Goal: Task Accomplishment & Management: Manage account settings

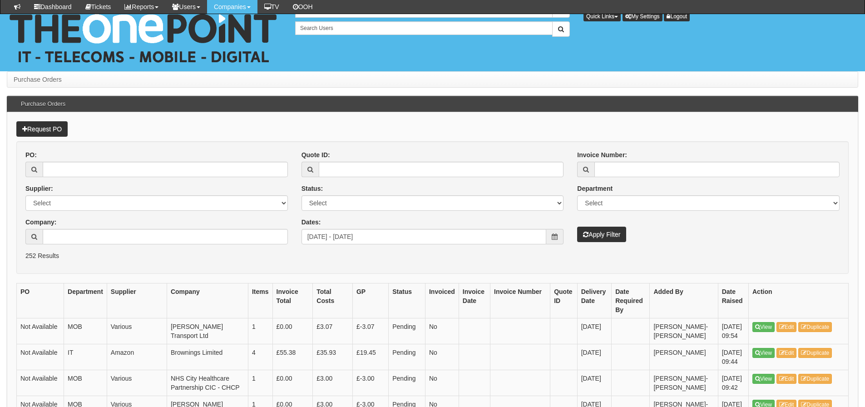
scroll to position [681, 0]
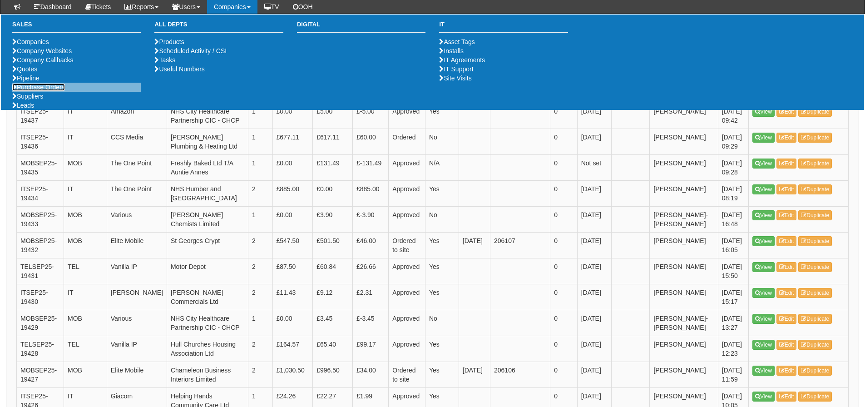
click at [48, 91] on link "Purchase Orders" at bounding box center [38, 87] width 53 height 7
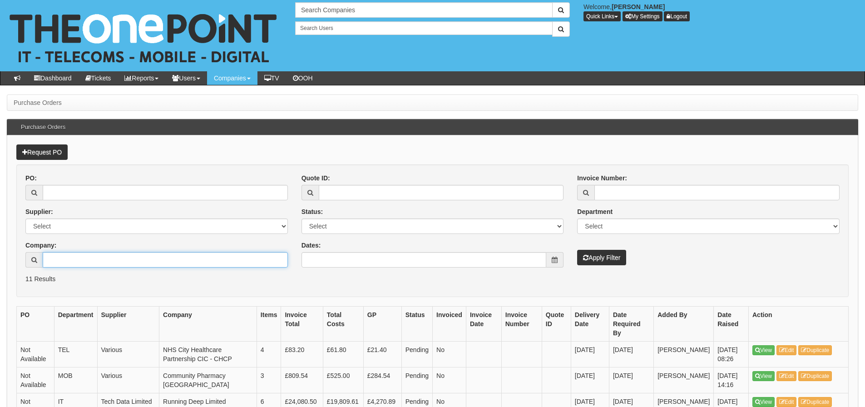
click at [196, 266] on input "Company:" at bounding box center [165, 259] width 245 height 15
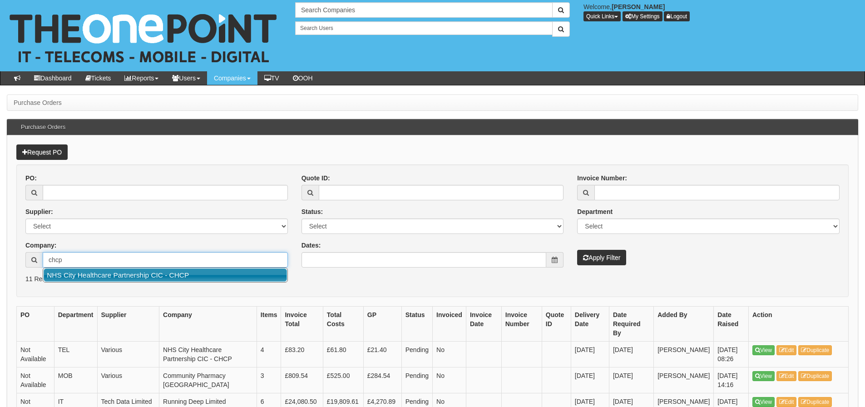
click at [185, 273] on link "NHS City Healthcare Partnership CIC - CHCP" at bounding box center [165, 274] width 243 height 13
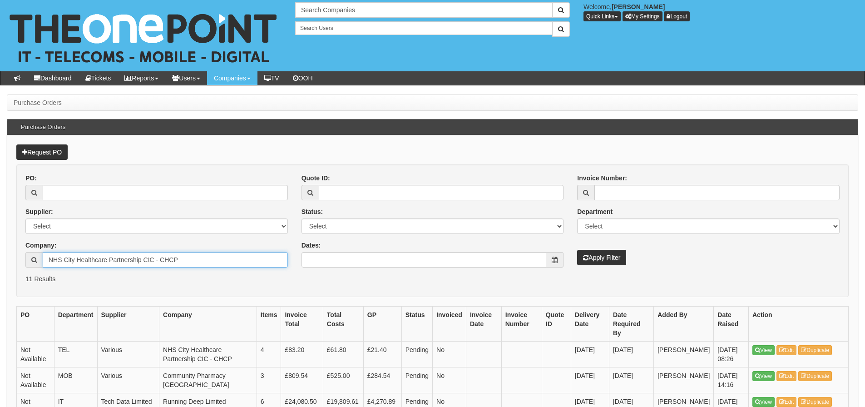
type input "NHS City Healthcare Partnership CIC - CHCP"
click at [579, 254] on button "Apply Filter" at bounding box center [601, 257] width 49 height 15
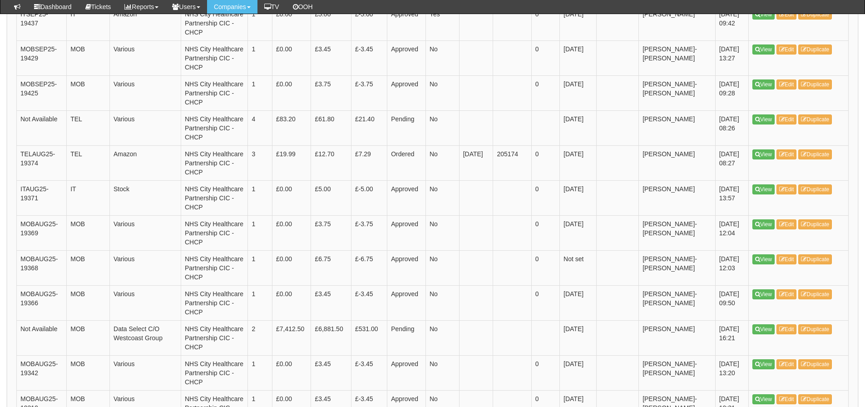
scroll to position [363, 0]
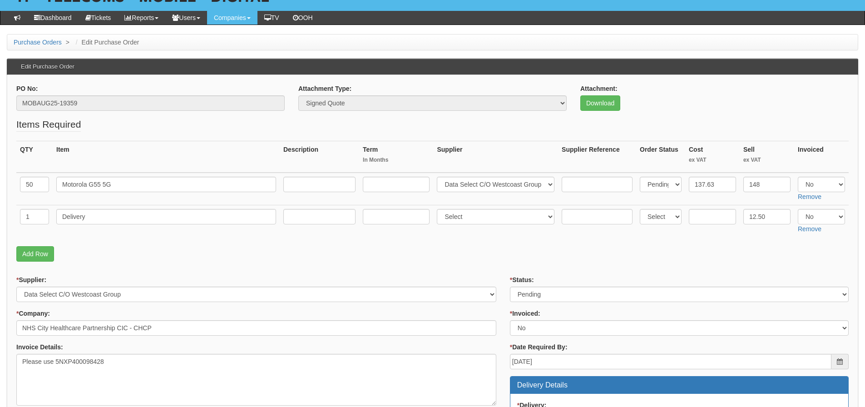
scroll to position [45, 0]
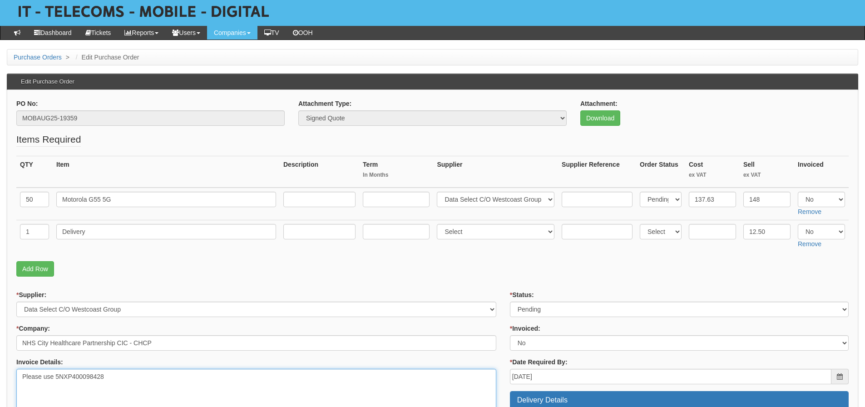
click at [101, 378] on textarea "Please use 5NXP400098428" at bounding box center [256, 395] width 480 height 52
drag, startPoint x: 109, startPoint y: 378, endPoint x: 57, endPoint y: 380, distance: 52.3
click at [57, 380] on textarea "Please use 5NXP400098428" at bounding box center [256, 395] width 480 height 52
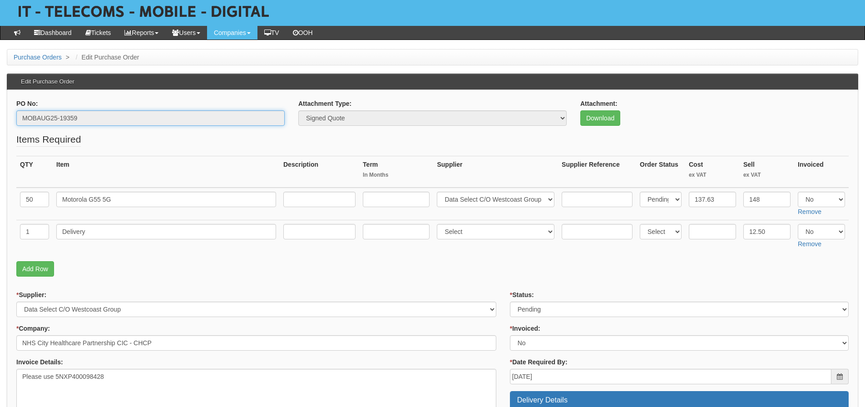
drag, startPoint x: 98, startPoint y: 116, endPoint x: 5, endPoint y: 128, distance: 93.4
click at [155, 120] on input "MOBAUG25-19359" at bounding box center [150, 117] width 268 height 15
click at [155, 118] on input "MOBAUG25-19359" at bounding box center [150, 117] width 268 height 15
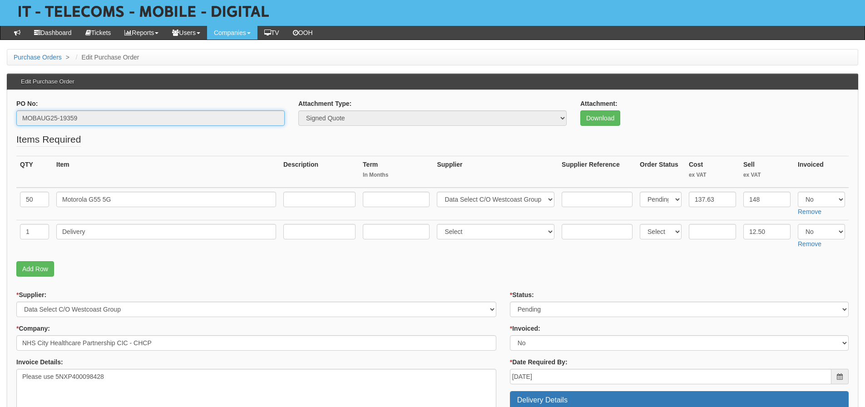
click at [155, 118] on input "MOBAUG25-19359" at bounding box center [150, 117] width 268 height 15
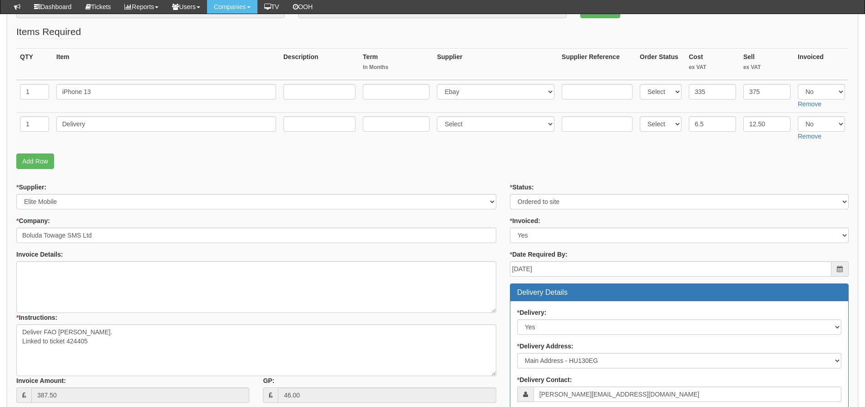
scroll to position [117, 0]
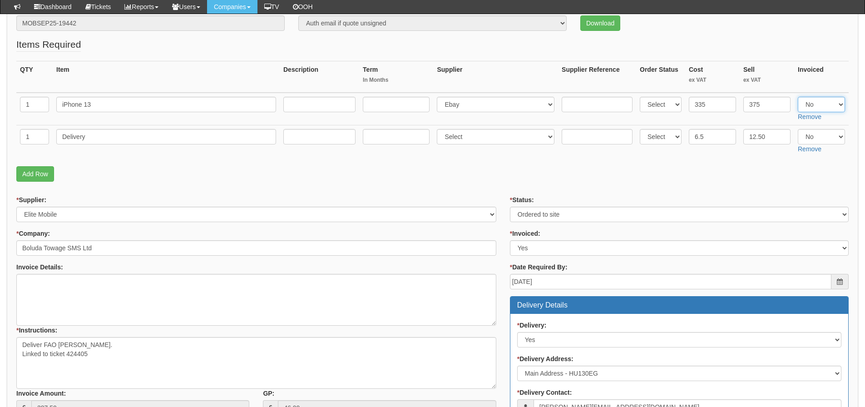
click at [810, 105] on select "Select Yes No N/A" at bounding box center [821, 104] width 47 height 15
select select "Yes"
click at [798, 97] on select "Select Yes No N/A" at bounding box center [821, 104] width 47 height 15
click at [809, 140] on select "Select Yes No N/A" at bounding box center [821, 136] width 47 height 15
select select "Yes"
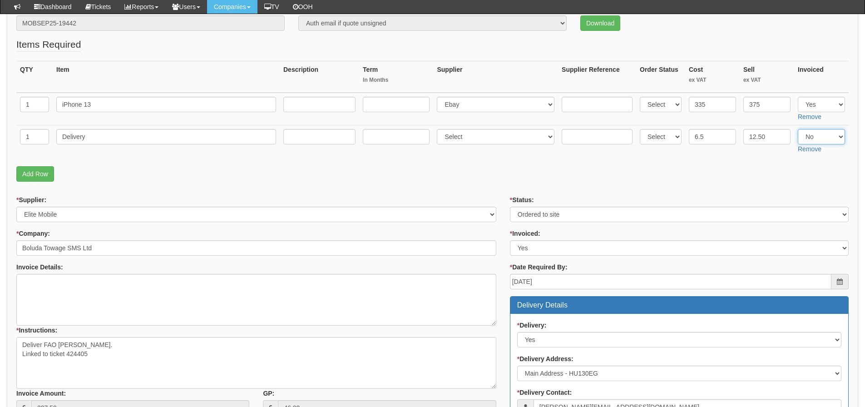
click at [798, 129] on select "Select Yes No N/A" at bounding box center [821, 136] width 47 height 15
click at [651, 165] on fieldset "Items Required QTY Item Description Term In Months Supplier Supplier Reference …" at bounding box center [432, 112] width 832 height 148
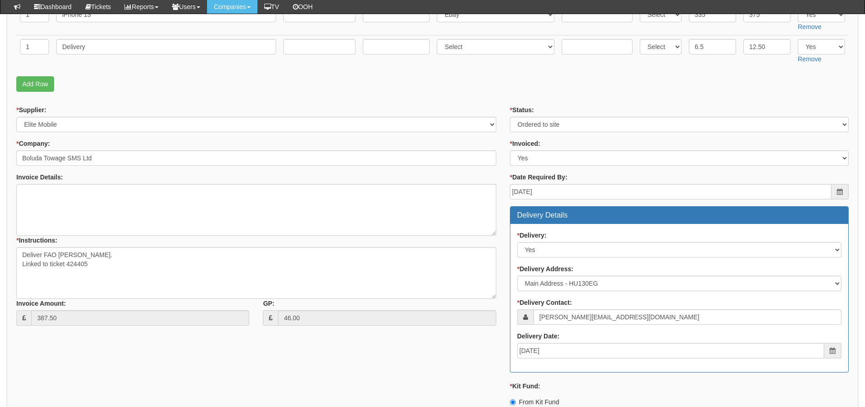
scroll to position [435, 0]
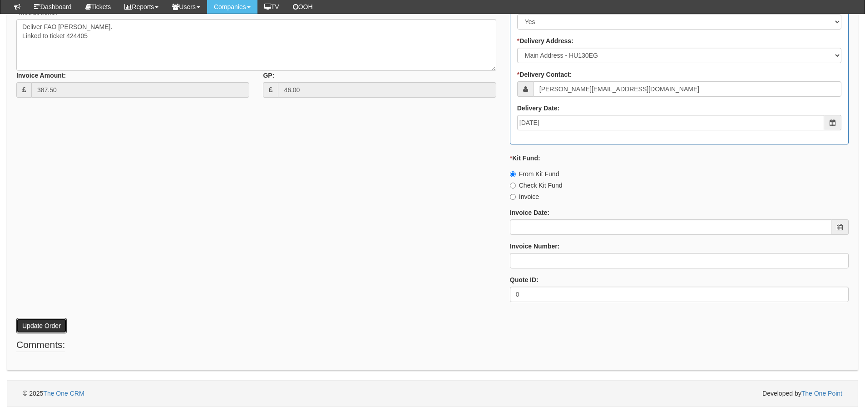
click at [41, 324] on button "Update Order" at bounding box center [41, 325] width 50 height 15
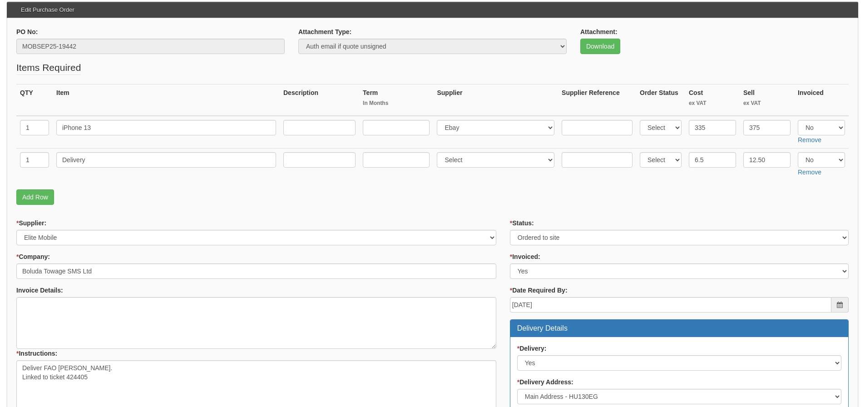
scroll to position [117, 0]
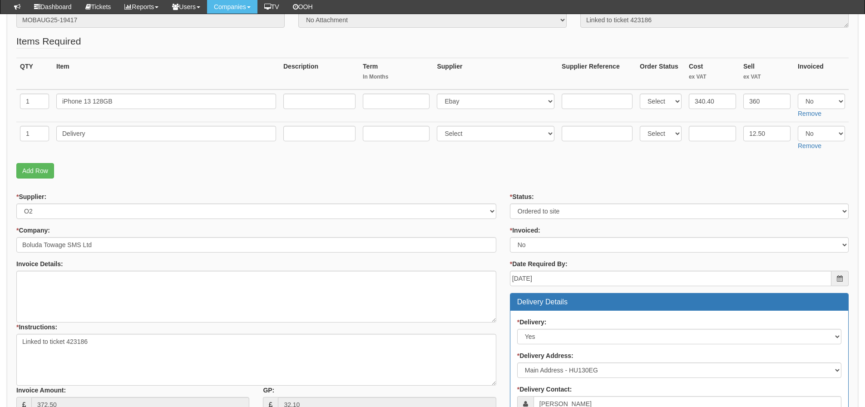
scroll to position [136, 0]
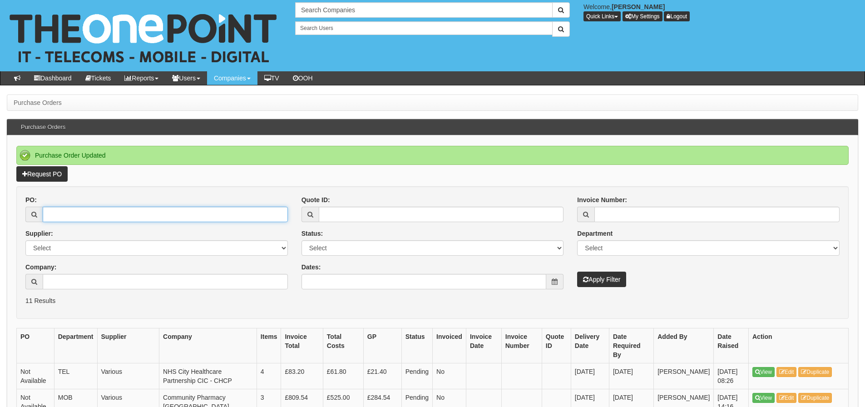
click at [123, 212] on input "PO:" at bounding box center [165, 214] width 245 height 15
type input "19345"
click at [577, 272] on button "Apply Filter" at bounding box center [601, 279] width 49 height 15
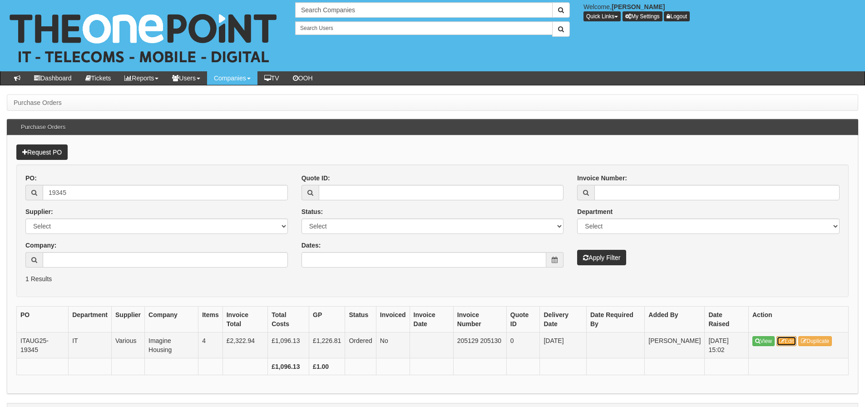
click at [788, 340] on link "Edit" at bounding box center [786, 341] width 20 height 10
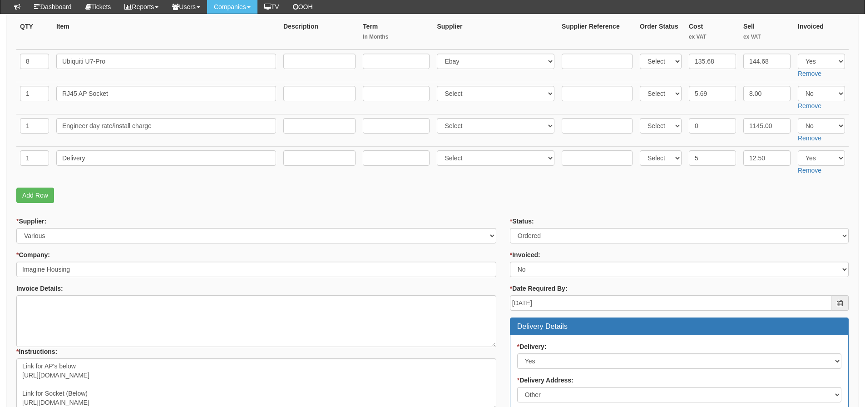
scroll to position [69, 0]
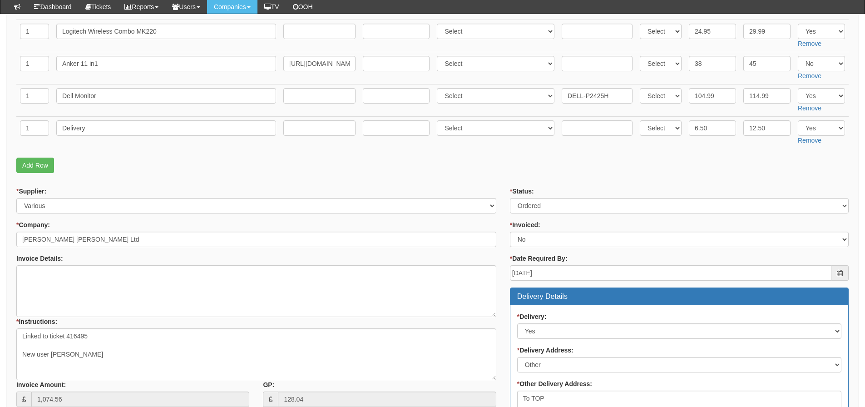
scroll to position [136, 0]
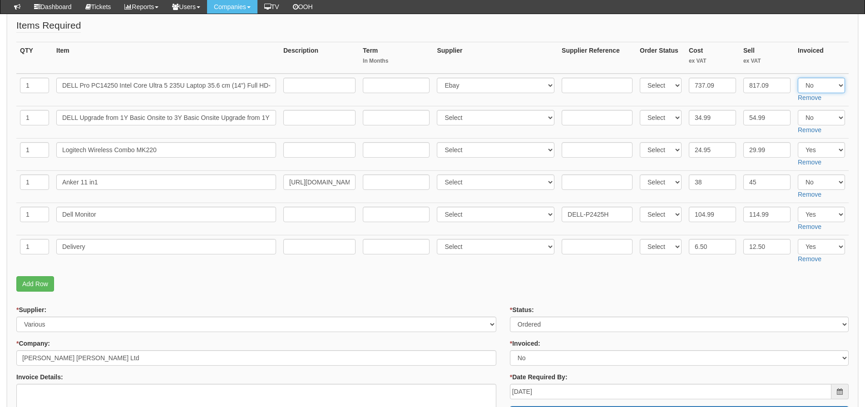
click at [809, 84] on select "Select Yes No N/A" at bounding box center [821, 85] width 47 height 15
select select "Yes"
click at [798, 78] on select "Select Yes No N/A" at bounding box center [821, 85] width 47 height 15
click at [427, 300] on form "PO No: ITAUG25-19350 Attachment Type: Select Signed Quote Auth email if quote u…" at bounding box center [432, 408] width 832 height 846
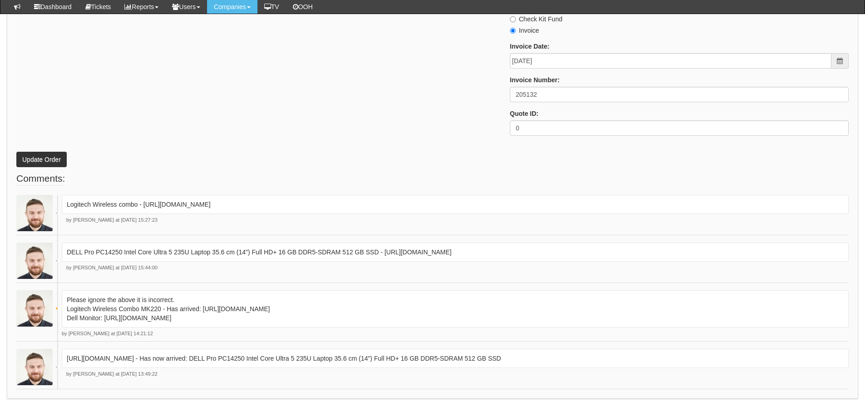
scroll to position [828, 0]
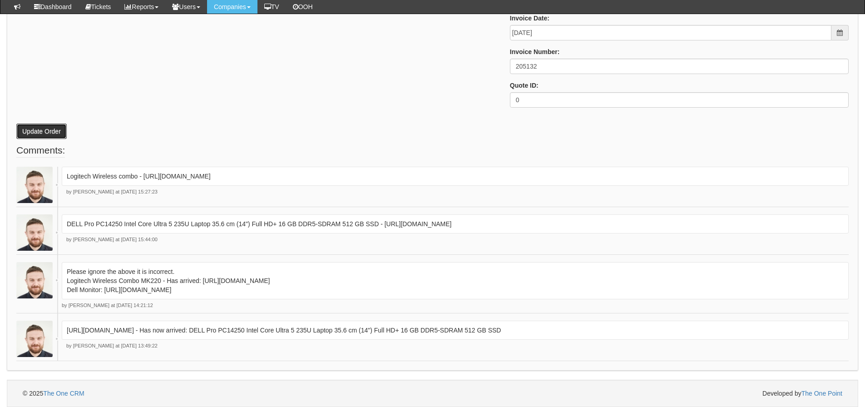
click at [31, 131] on button "Update Order" at bounding box center [41, 130] width 50 height 15
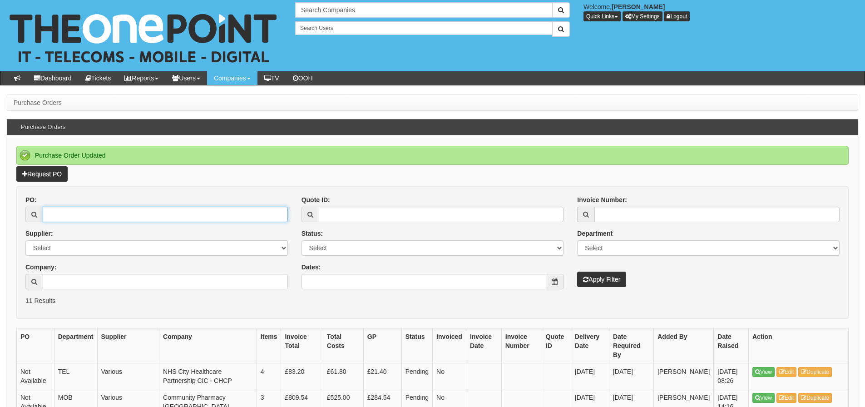
click at [92, 214] on input "PO:" at bounding box center [165, 214] width 245 height 15
type input "19392"
click at [577, 272] on button "Apply Filter" at bounding box center [601, 279] width 49 height 15
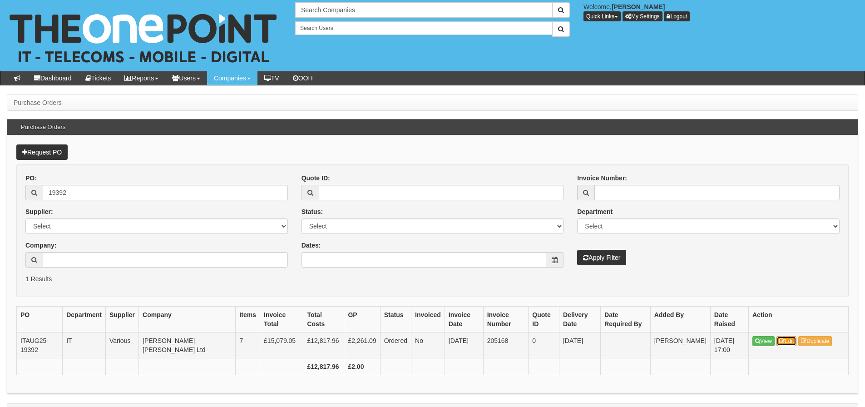
click at [786, 339] on link "Edit" at bounding box center [786, 341] width 20 height 10
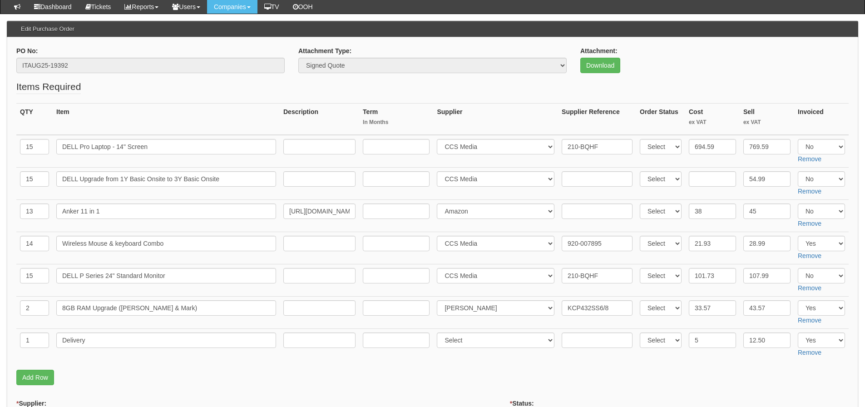
scroll to position [91, 0]
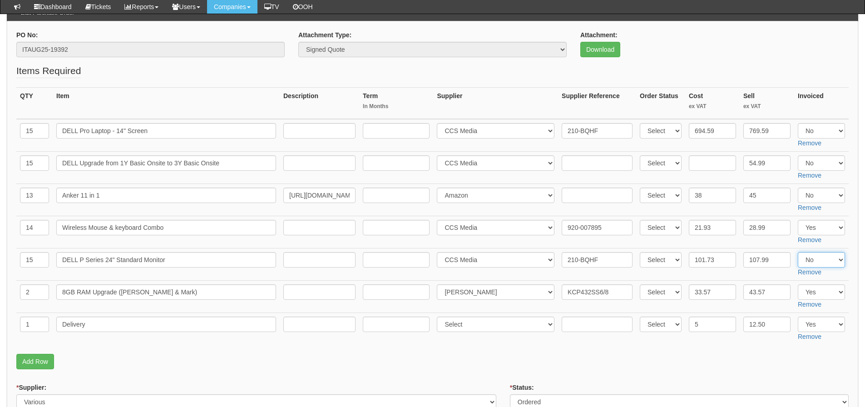
click at [818, 257] on select "Select Yes No N/A" at bounding box center [821, 259] width 47 height 15
select select "Yes"
click at [798, 252] on select "Select Yes No N/A" at bounding box center [821, 259] width 47 height 15
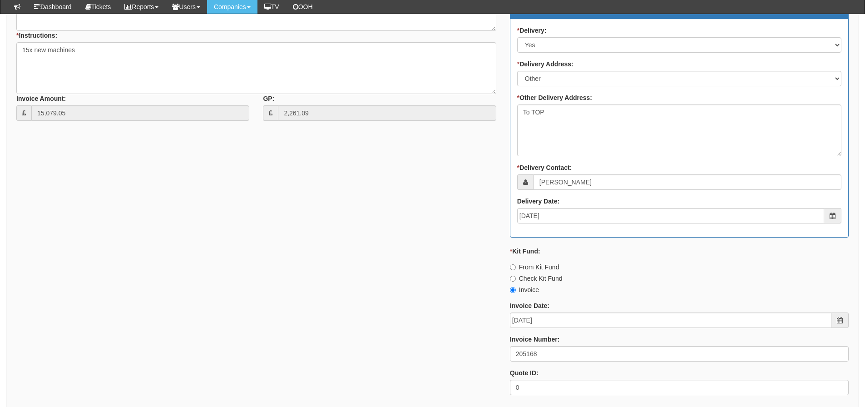
scroll to position [590, 0]
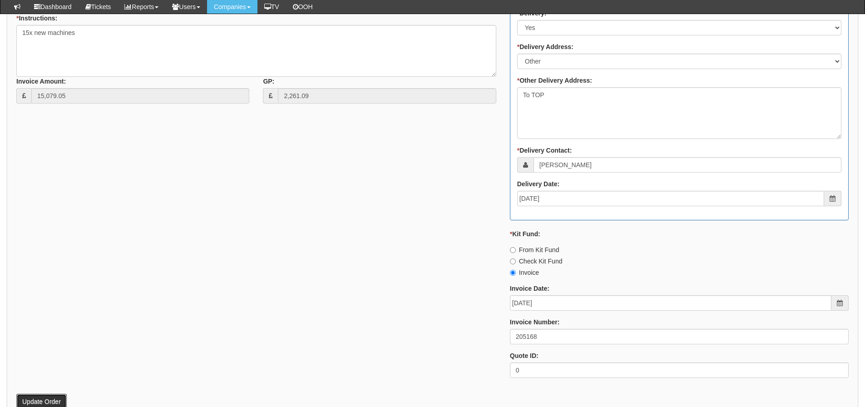
click at [26, 400] on button "Update Order" at bounding box center [41, 401] width 50 height 15
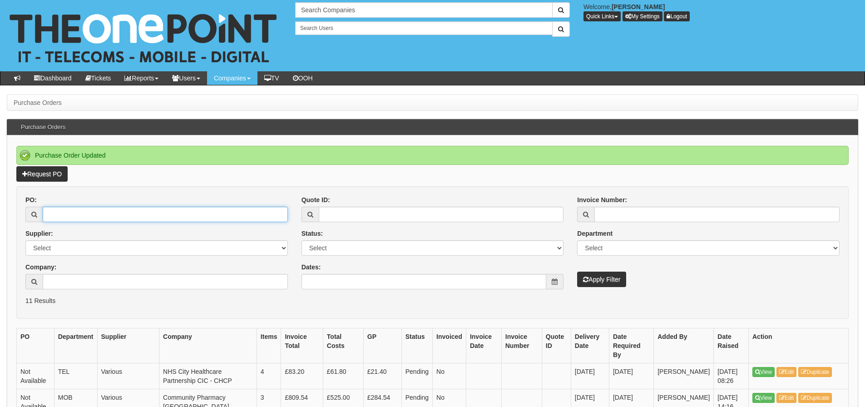
click at [117, 214] on input "PO:" at bounding box center [165, 214] width 245 height 15
type input "19392"
click at [577, 272] on button "Apply Filter" at bounding box center [601, 279] width 49 height 15
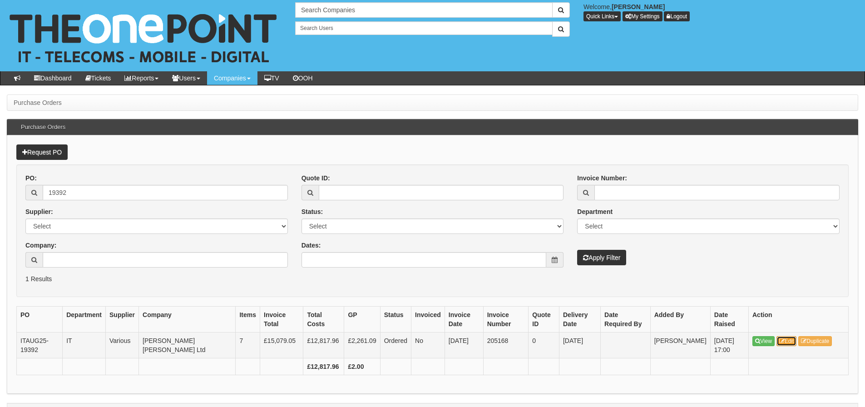
click at [793, 340] on link "Edit" at bounding box center [786, 341] width 20 height 10
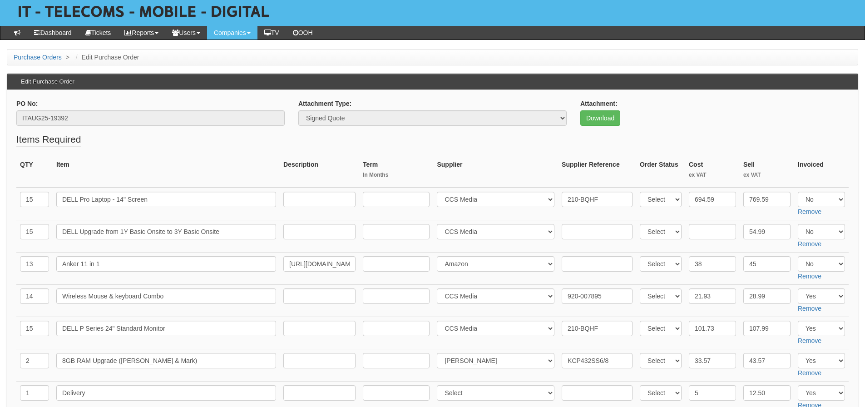
scroll to position [91, 0]
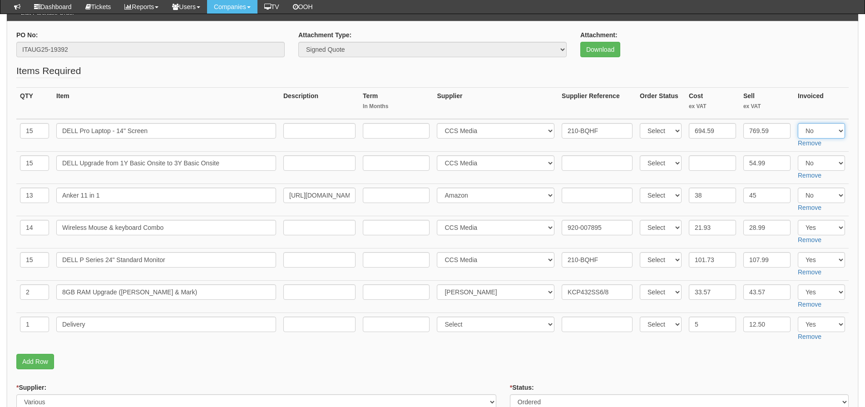
click at [831, 133] on select "Select Yes No N/A" at bounding box center [821, 130] width 47 height 15
select select "Yes"
click at [798, 123] on select "Select Yes No N/A" at bounding box center [821, 130] width 47 height 15
click at [207, 363] on p "Add Row" at bounding box center [432, 361] width 832 height 15
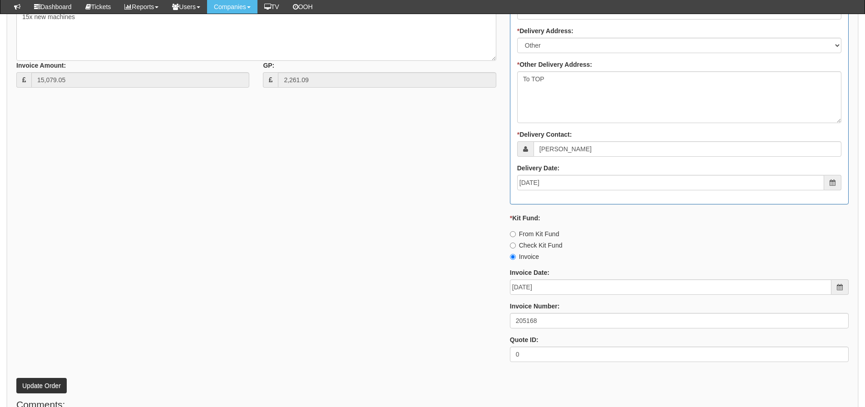
scroll to position [817, 0]
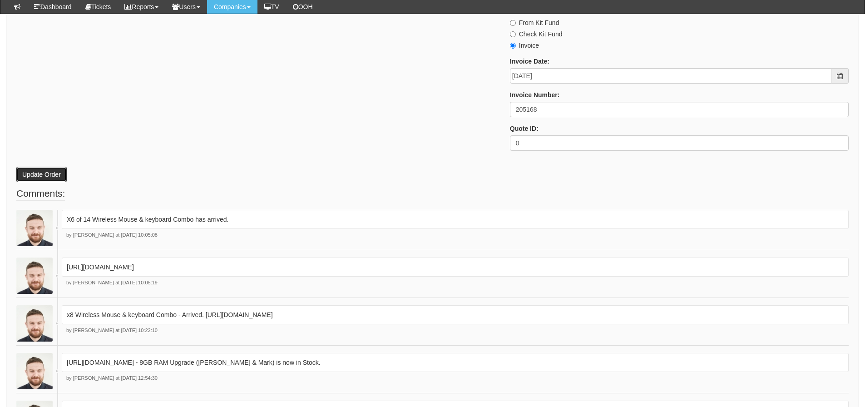
click at [51, 172] on button "Update Order" at bounding box center [41, 174] width 50 height 15
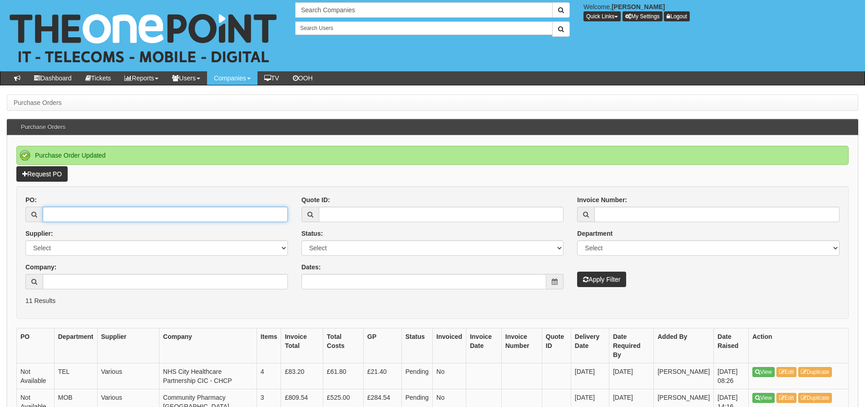
click at [148, 212] on input "PO:" at bounding box center [165, 214] width 245 height 15
type input "19379"
click at [577, 272] on button "Apply Filter" at bounding box center [601, 279] width 49 height 15
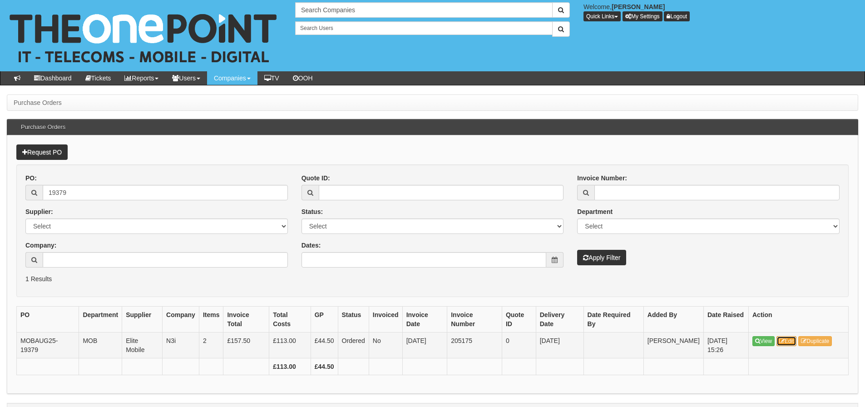
click at [787, 338] on link "Edit" at bounding box center [786, 341] width 20 height 10
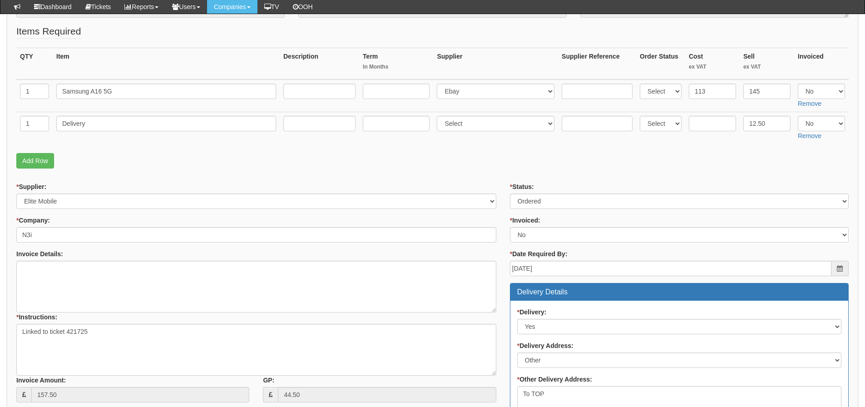
scroll to position [136, 0]
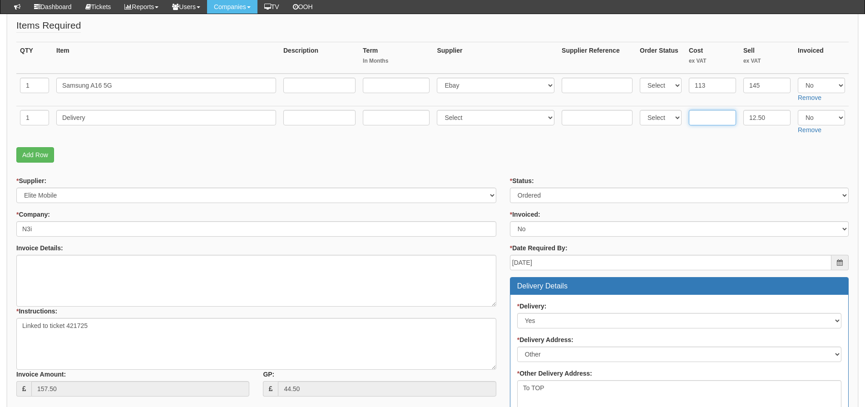
click at [713, 119] on input "text" at bounding box center [712, 117] width 47 height 15
type input "6"
click at [815, 88] on select "Select Yes No N/A" at bounding box center [821, 85] width 47 height 15
select select "Yes"
click at [798, 78] on select "Select Yes No N/A" at bounding box center [821, 85] width 47 height 15
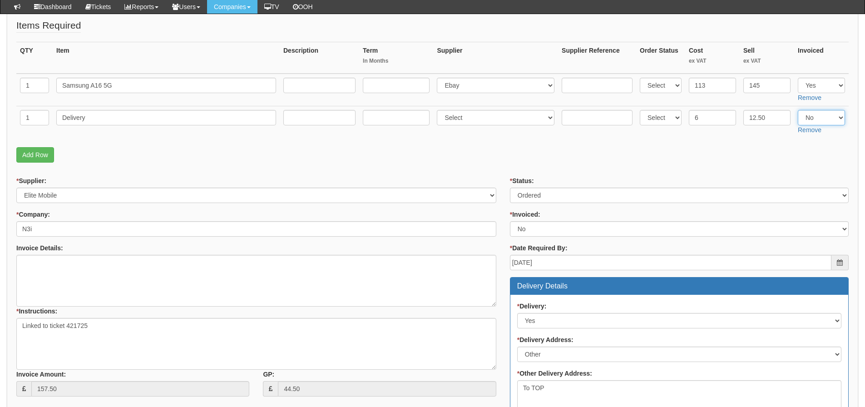
click at [813, 114] on select "Select Yes No N/A" at bounding box center [821, 117] width 47 height 15
select select "Yes"
click at [798, 110] on select "Select Yes No N/A" at bounding box center [821, 117] width 47 height 15
click at [711, 153] on p "Add Row" at bounding box center [432, 154] width 832 height 15
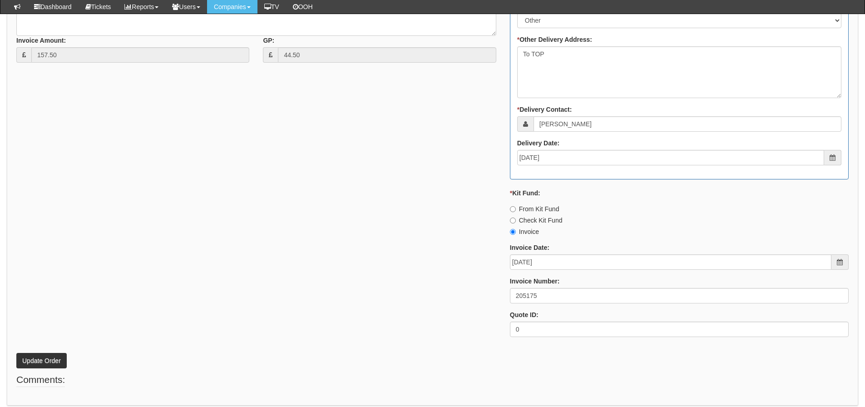
scroll to position [454, 0]
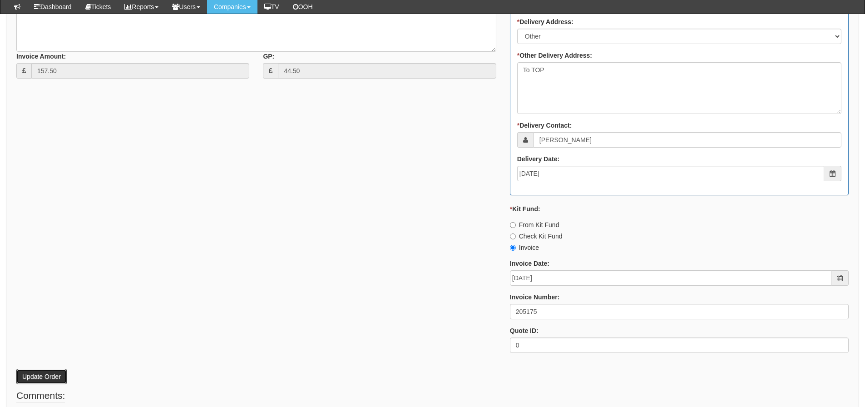
click at [24, 376] on button "Update Order" at bounding box center [41, 376] width 50 height 15
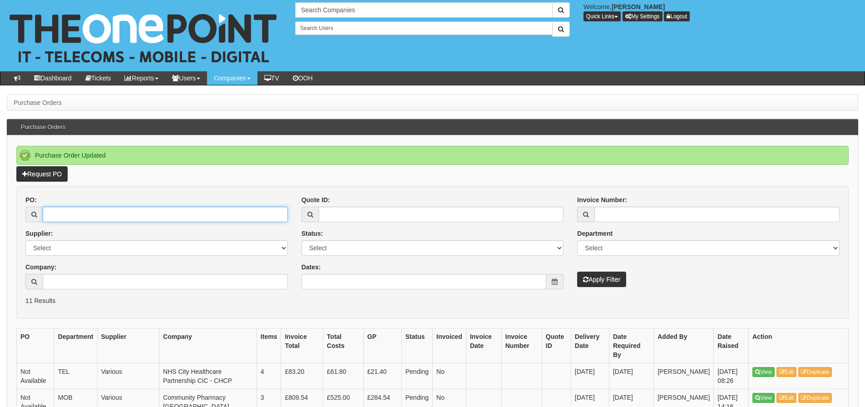
click at [110, 213] on input "PO:" at bounding box center [165, 214] width 245 height 15
type input "19407"
click at [577, 272] on button "Apply Filter" at bounding box center [601, 279] width 49 height 15
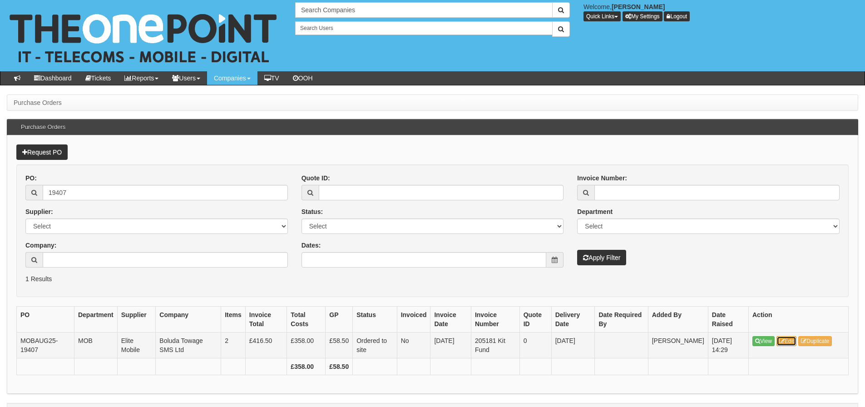
click at [782, 342] on icon at bounding box center [781, 340] width 5 height 5
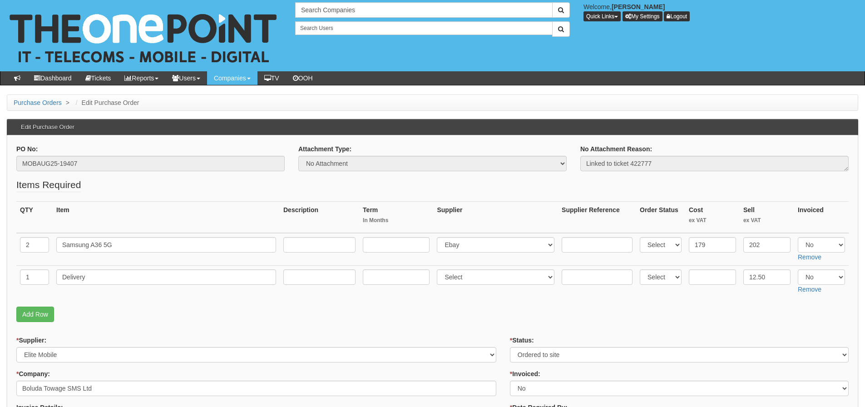
scroll to position [45, 0]
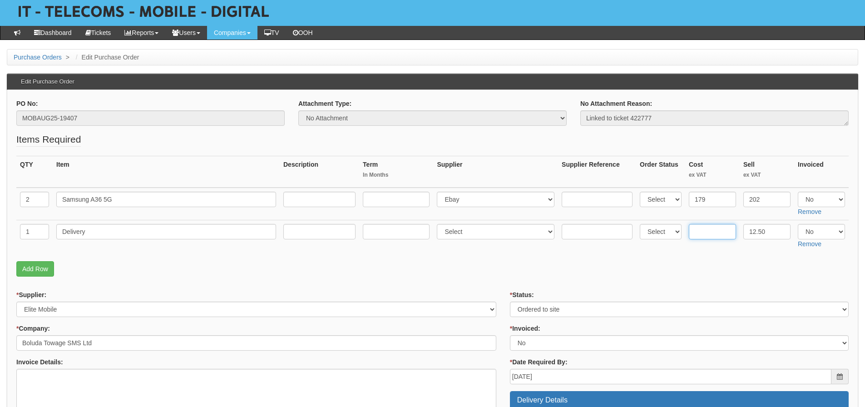
click at [706, 232] on input "text" at bounding box center [712, 231] width 47 height 15
type input "6"
click at [816, 201] on select "Select Yes No N/A" at bounding box center [821, 199] width 47 height 15
select select "Yes"
click at [798, 192] on select "Select Yes No N/A" at bounding box center [821, 199] width 47 height 15
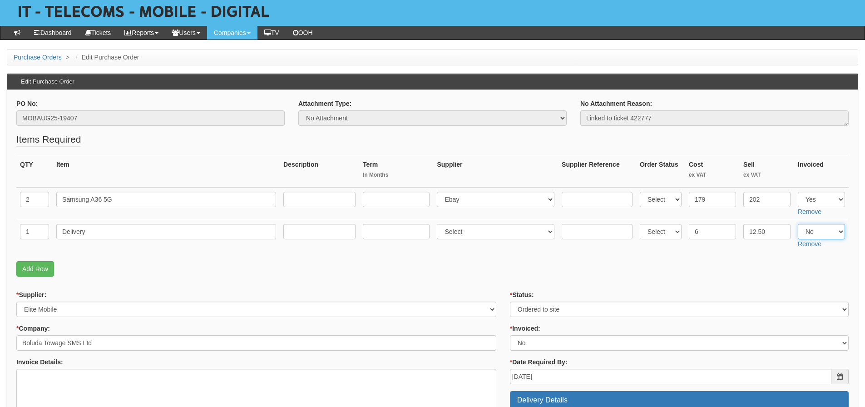
click at [817, 230] on select "Select Yes No N/A" at bounding box center [821, 231] width 47 height 15
select select "Yes"
click at [798, 224] on select "Select Yes No N/A" at bounding box center [821, 231] width 47 height 15
click at [685, 257] on fieldset "Items Required QTY Item Description Term In Months Supplier Supplier Reference …" at bounding box center [432, 207] width 832 height 148
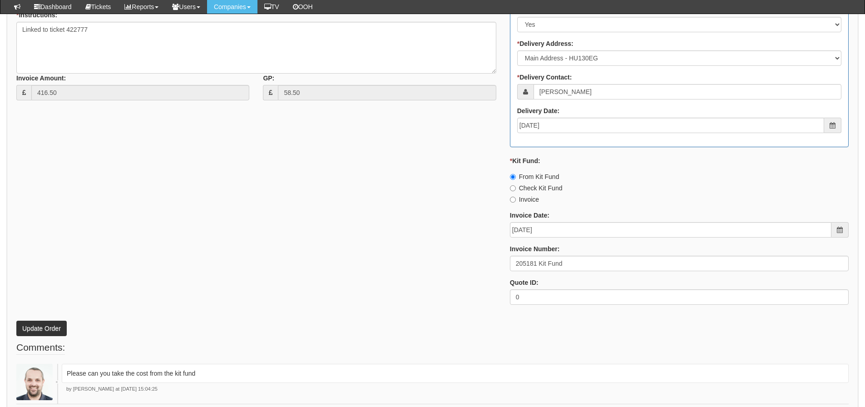
scroll to position [475, 0]
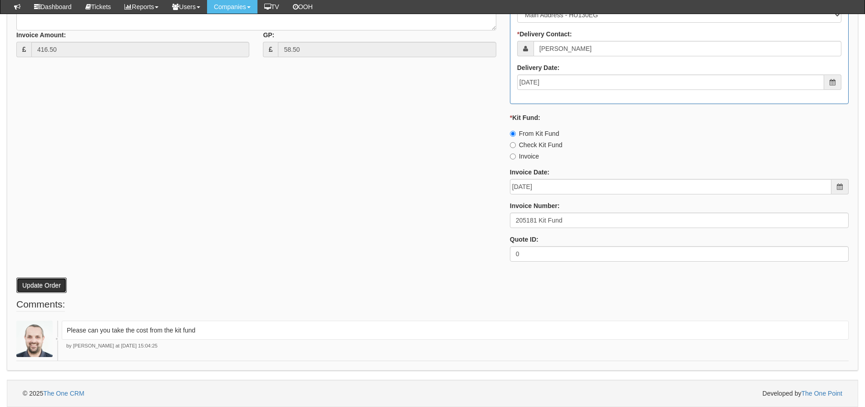
click at [62, 288] on button "Update Order" at bounding box center [41, 284] width 50 height 15
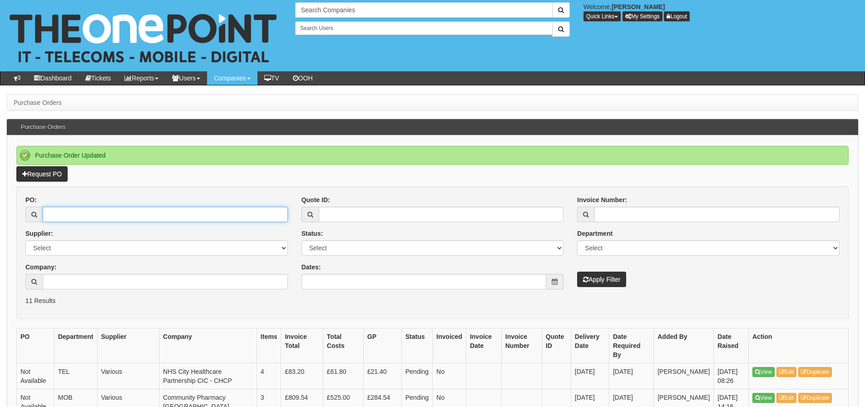
click at [148, 221] on input "PO:" at bounding box center [165, 214] width 245 height 15
type input "19405"
click at [577, 272] on button "Apply Filter" at bounding box center [601, 279] width 49 height 15
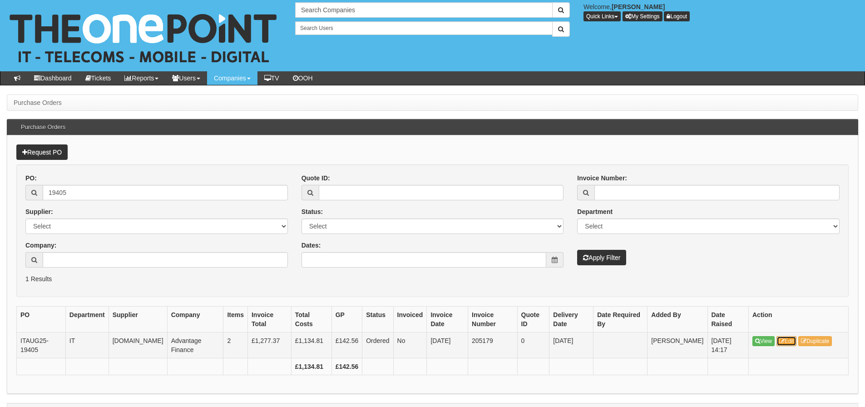
click at [790, 337] on link "Edit" at bounding box center [786, 341] width 20 height 10
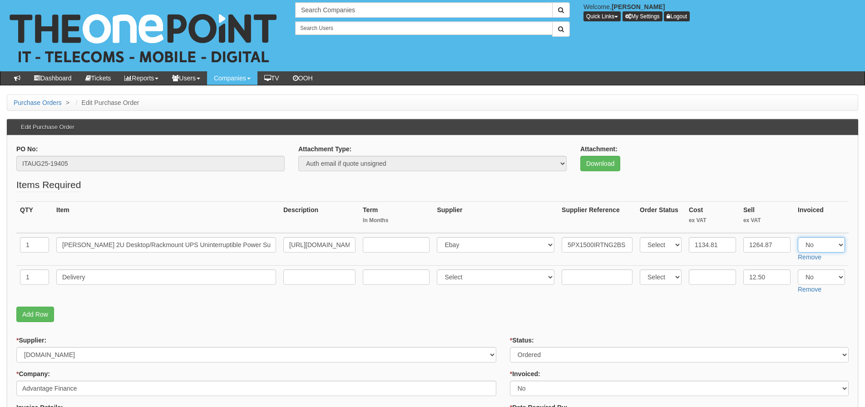
click at [814, 247] on select "Select Yes No N/A" at bounding box center [821, 244] width 47 height 15
select select "Yes"
click at [798, 237] on select "Select Yes No N/A" at bounding box center [821, 244] width 47 height 15
click at [816, 281] on select "Select Yes No N/A" at bounding box center [821, 276] width 47 height 15
click at [798, 269] on select "Select Yes No N/A" at bounding box center [821, 276] width 47 height 15
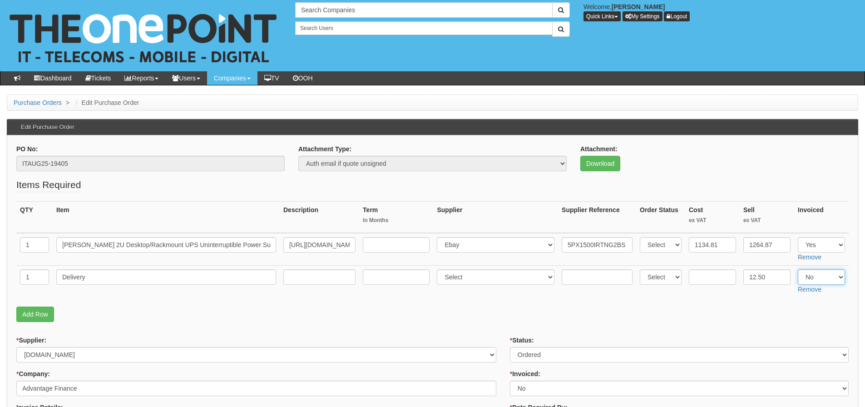
click at [822, 277] on select "Select Yes No N/A" at bounding box center [821, 276] width 47 height 15
select select "Yes"
click at [798, 269] on select "Select Yes No N/A" at bounding box center [821, 276] width 47 height 15
click at [736, 310] on p "Add Row" at bounding box center [432, 313] width 832 height 15
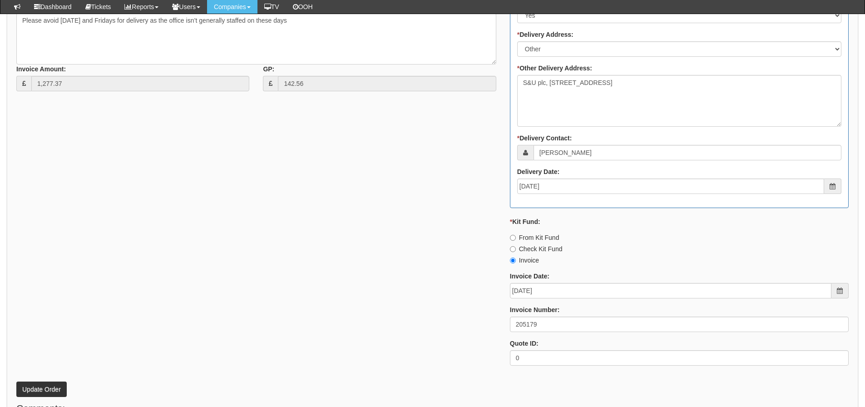
scroll to position [545, 0]
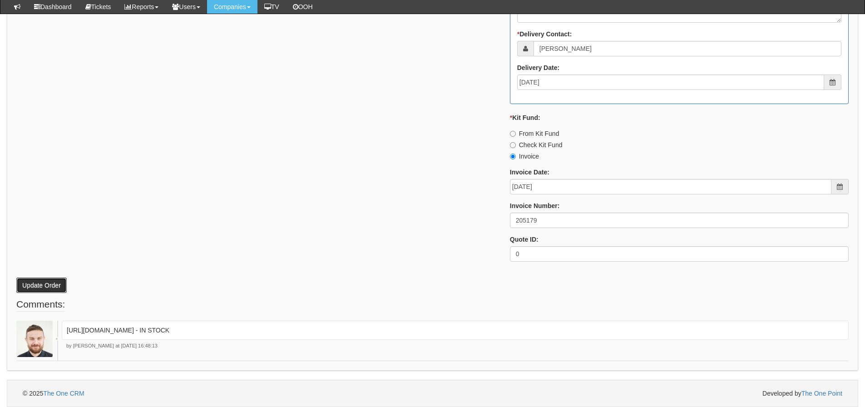
click at [57, 282] on button "Update Order" at bounding box center [41, 284] width 50 height 15
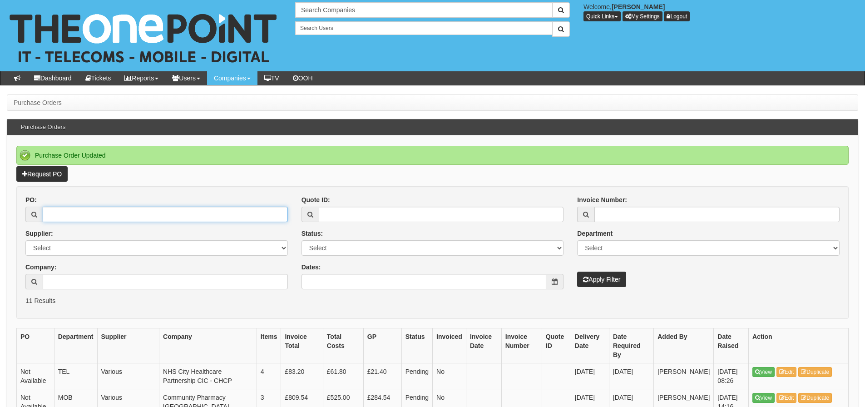
click at [178, 209] on input "PO:" at bounding box center [165, 214] width 245 height 15
type input "19394"
click at [577, 272] on button "Apply Filter" at bounding box center [601, 279] width 49 height 15
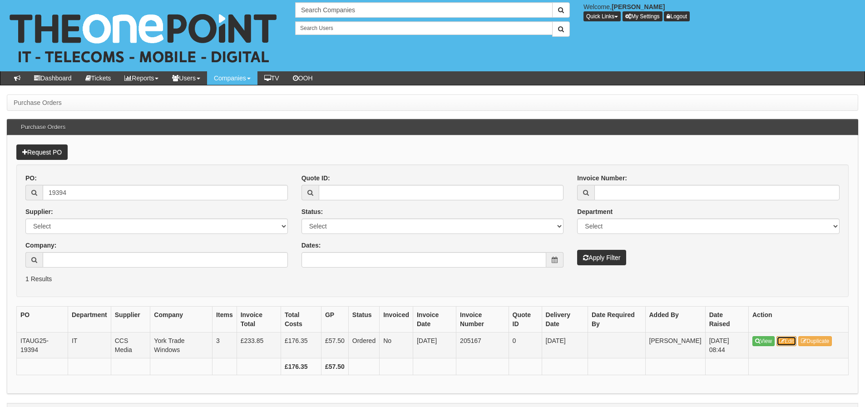
click at [785, 339] on icon at bounding box center [781, 340] width 5 height 5
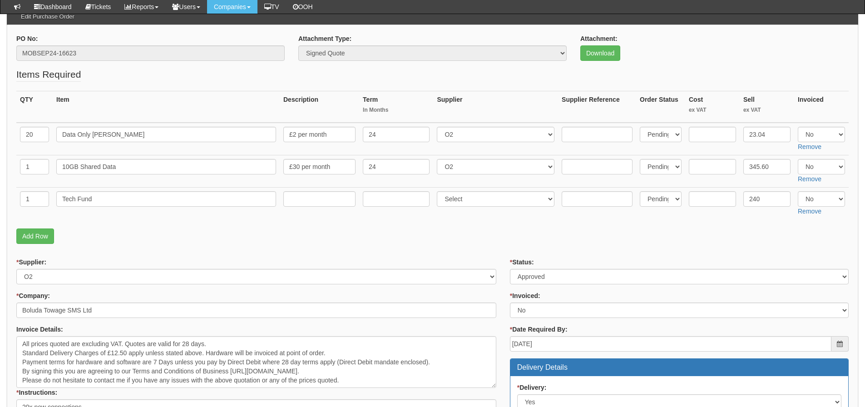
scroll to position [91, 0]
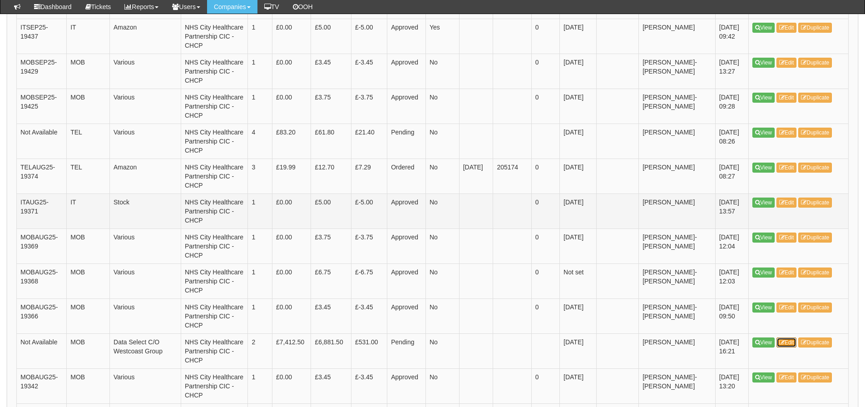
scroll to position [318, 0]
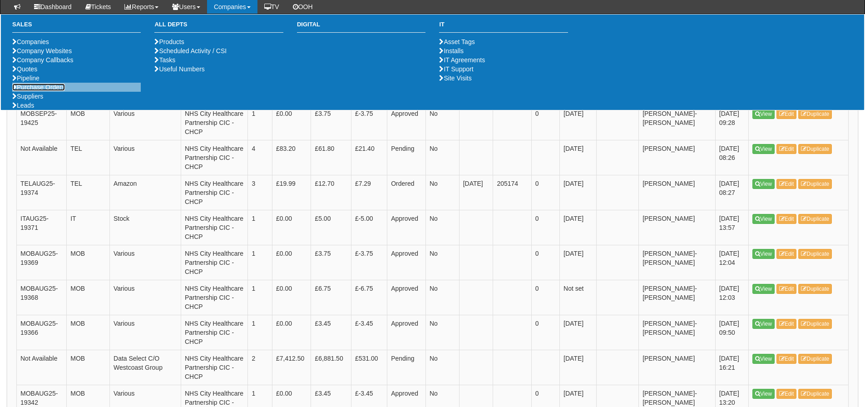
click at [51, 91] on link "Purchase Orders" at bounding box center [38, 87] width 53 height 7
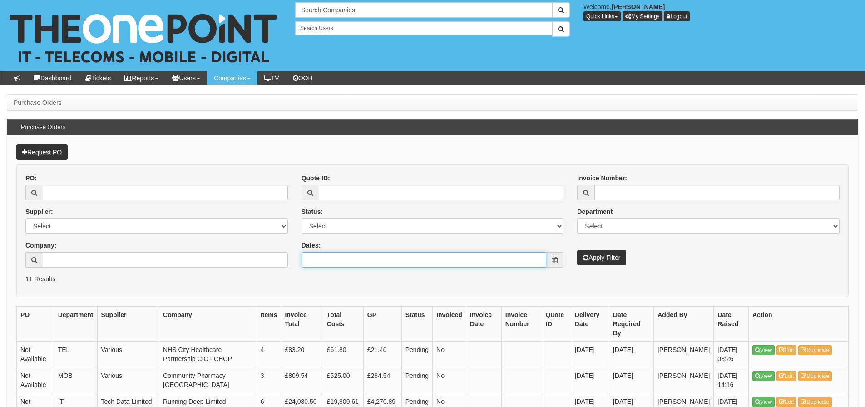
click at [405, 265] on input "Dates:" at bounding box center [423, 259] width 245 height 15
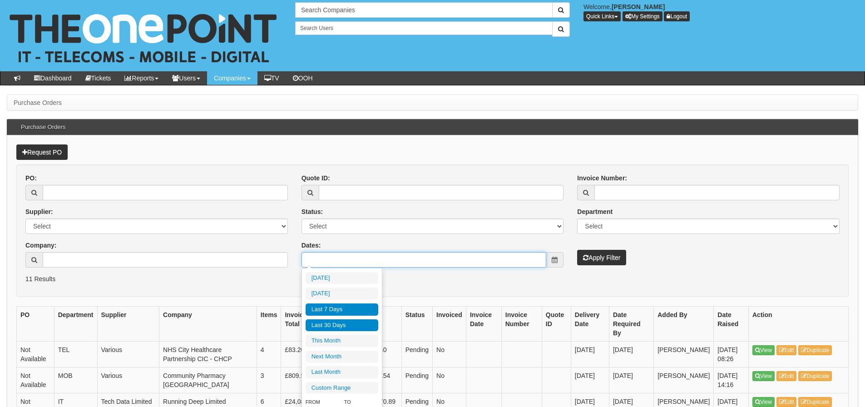
type input "[DATE]"
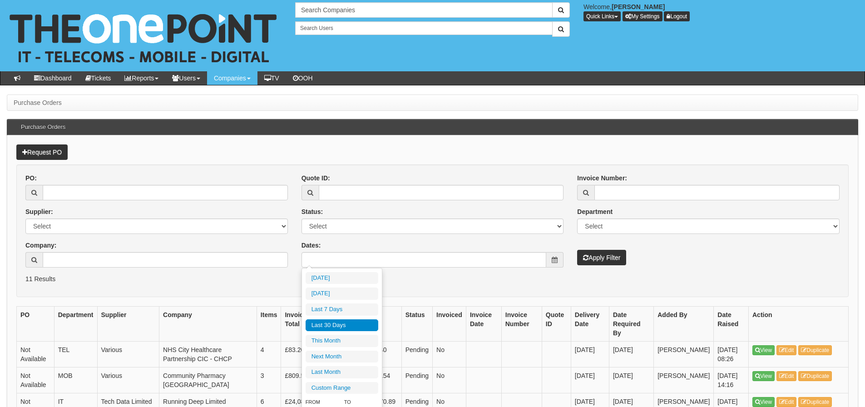
click at [346, 320] on li "Last 30 Days" at bounding box center [342, 325] width 73 height 12
type input "[DATE] - [DATE]"
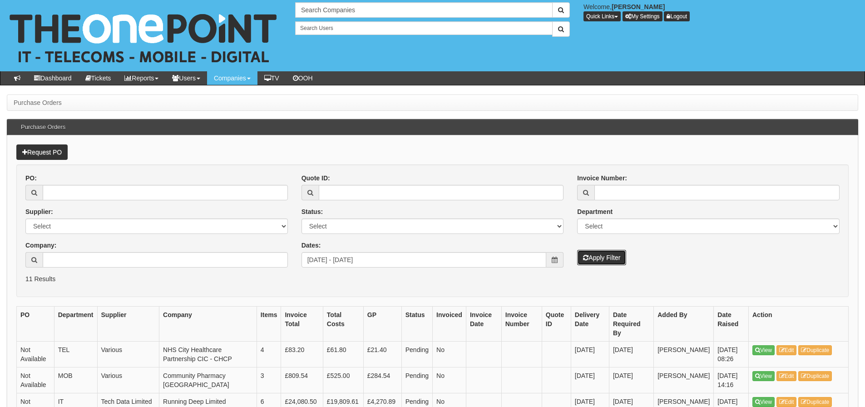
click at [582, 256] on button "Apply Filter" at bounding box center [601, 257] width 49 height 15
